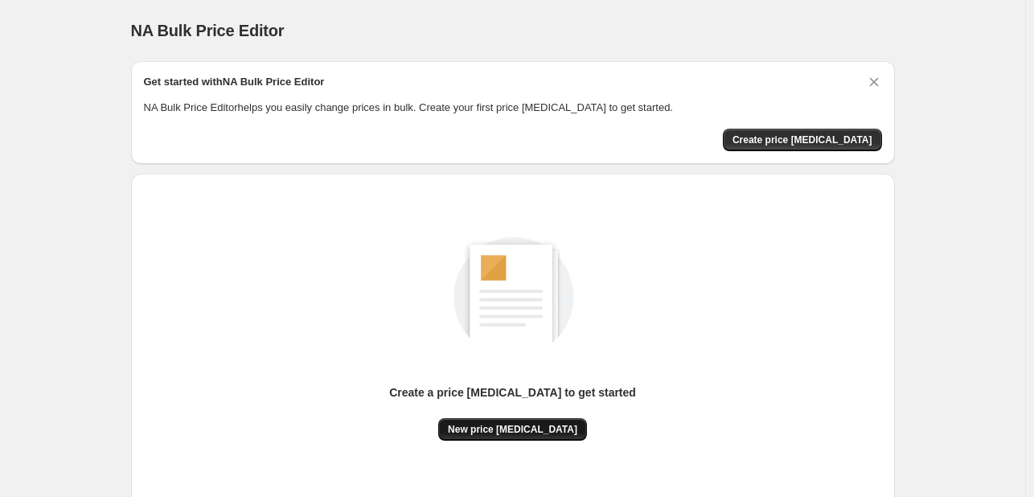
click at [508, 425] on span "New price [MEDICAL_DATA]" at bounding box center [512, 429] width 129 height 13
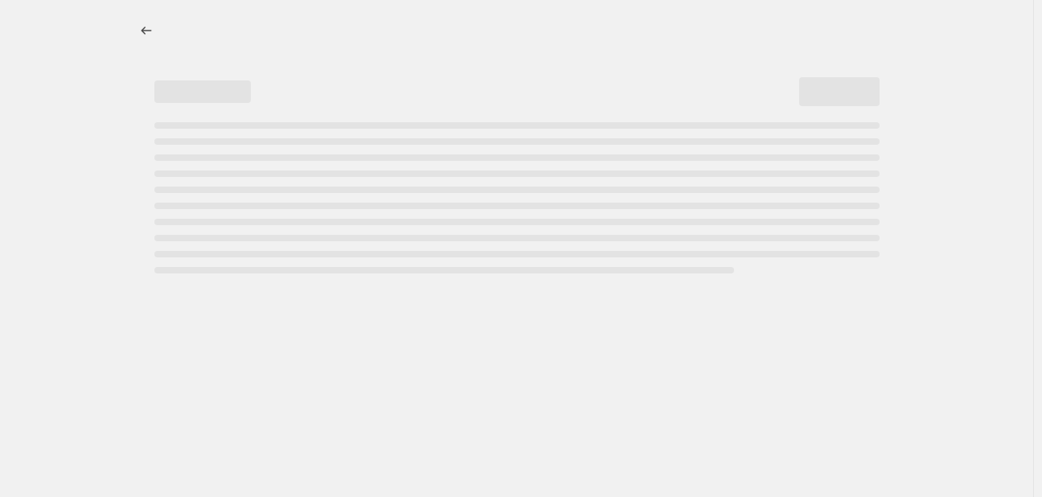
select select "percentage"
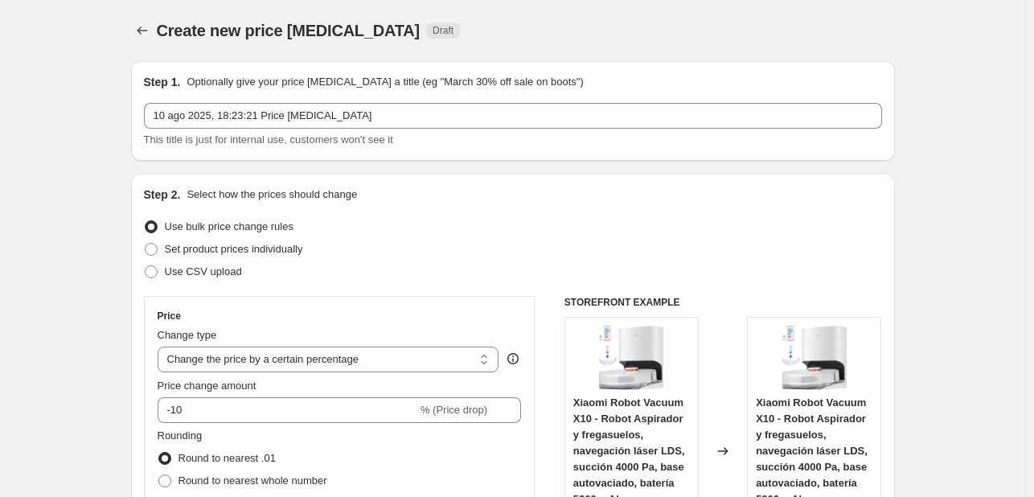
scroll to position [214, 0]
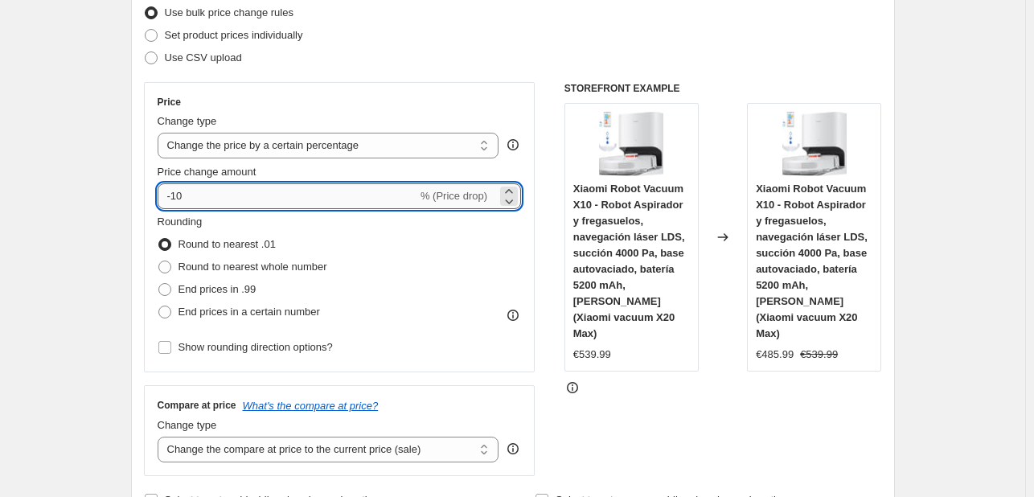
click at [215, 200] on input "-10" at bounding box center [288, 196] width 260 height 26
click at [217, 203] on input "-10" at bounding box center [288, 196] width 260 height 26
type input "-1"
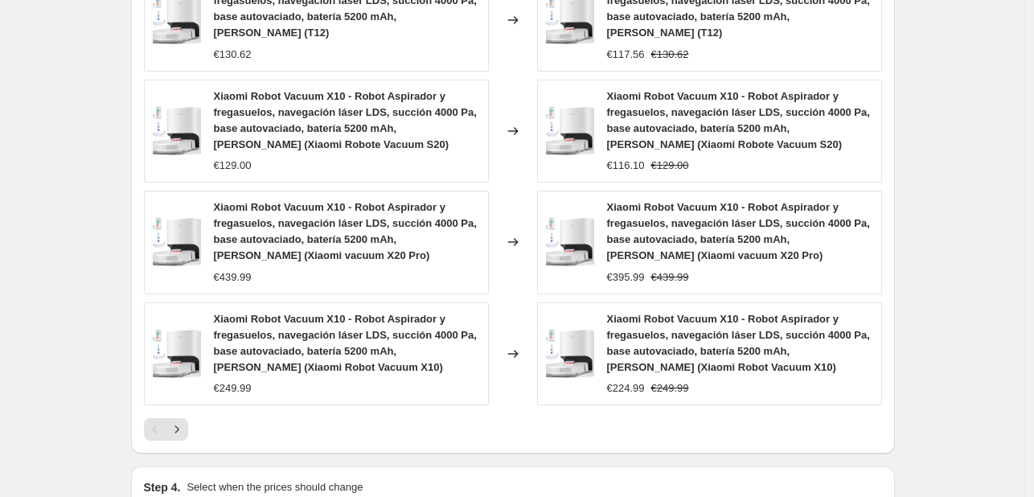
scroll to position [1280, 0]
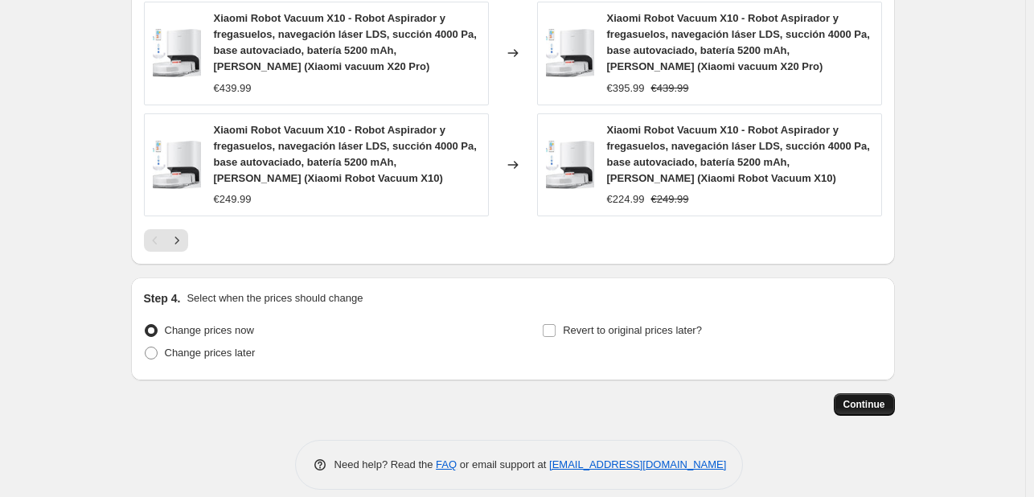
type input "-25"
click at [846, 393] on button "Continue" at bounding box center [864, 404] width 61 height 23
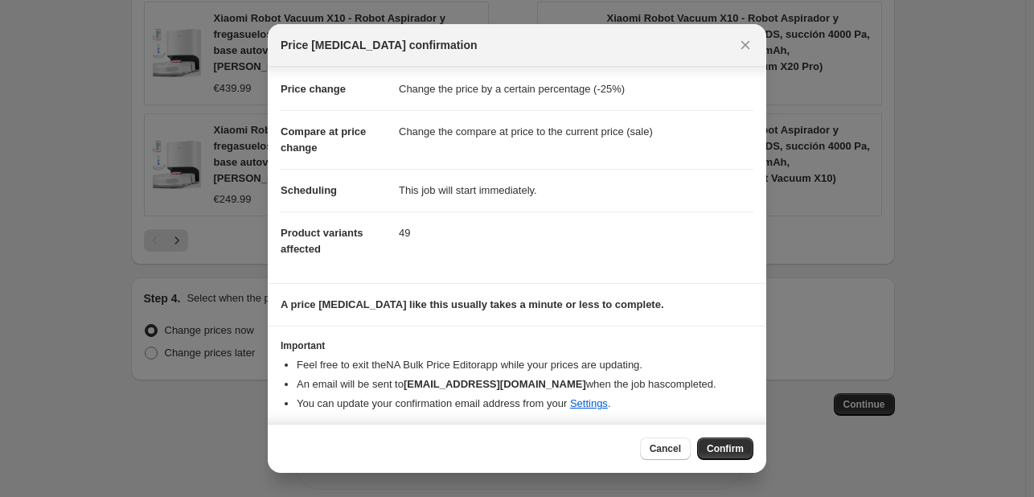
scroll to position [31, 0]
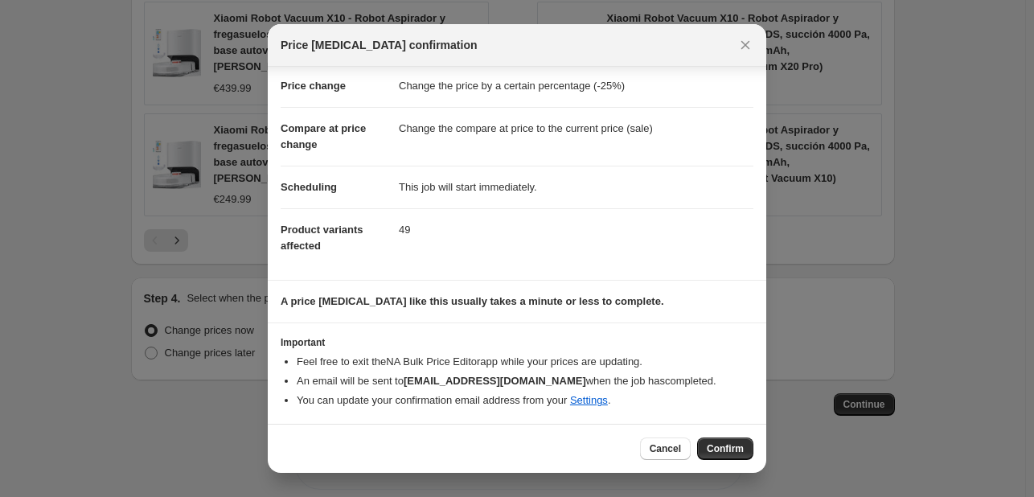
click at [727, 444] on span "Confirm" at bounding box center [725, 448] width 37 height 13
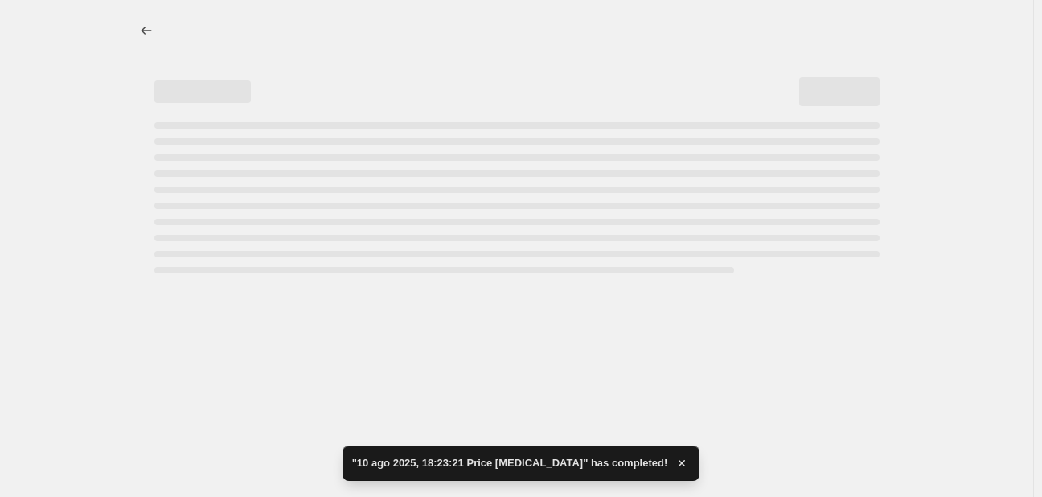
select select "percentage"
